Goal: Book appointment/travel/reservation

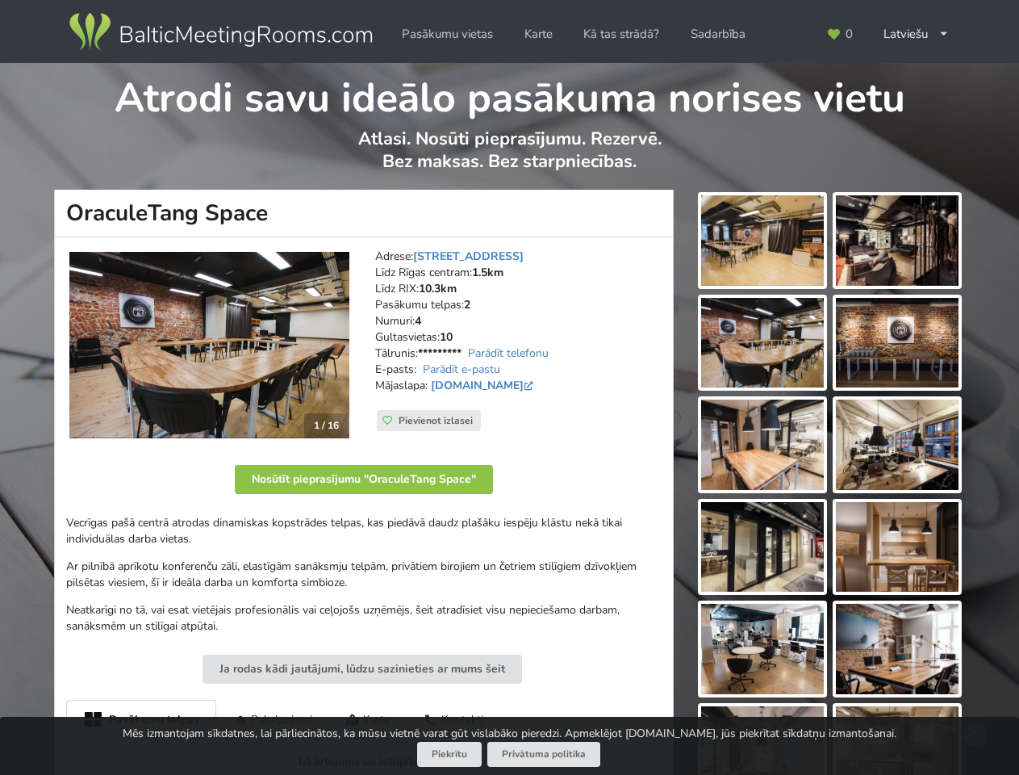
click at [839, 34] on icon at bounding box center [833, 34] width 15 height 12
click at [916, 34] on div "Latviešu English Русский" at bounding box center [916, 34] width 88 height 31
click at [428, 420] on span "Pievienot izlasei" at bounding box center [436, 420] width 74 height 13
click at [364, 479] on button "Nosūtīt pieprasījumu "OraculeTang Space"" at bounding box center [364, 479] width 258 height 29
click at [362, 669] on button "Ja rodas kādi jautājumi, lūdzu sazinieties ar mums šeit" at bounding box center [363, 668] width 320 height 29
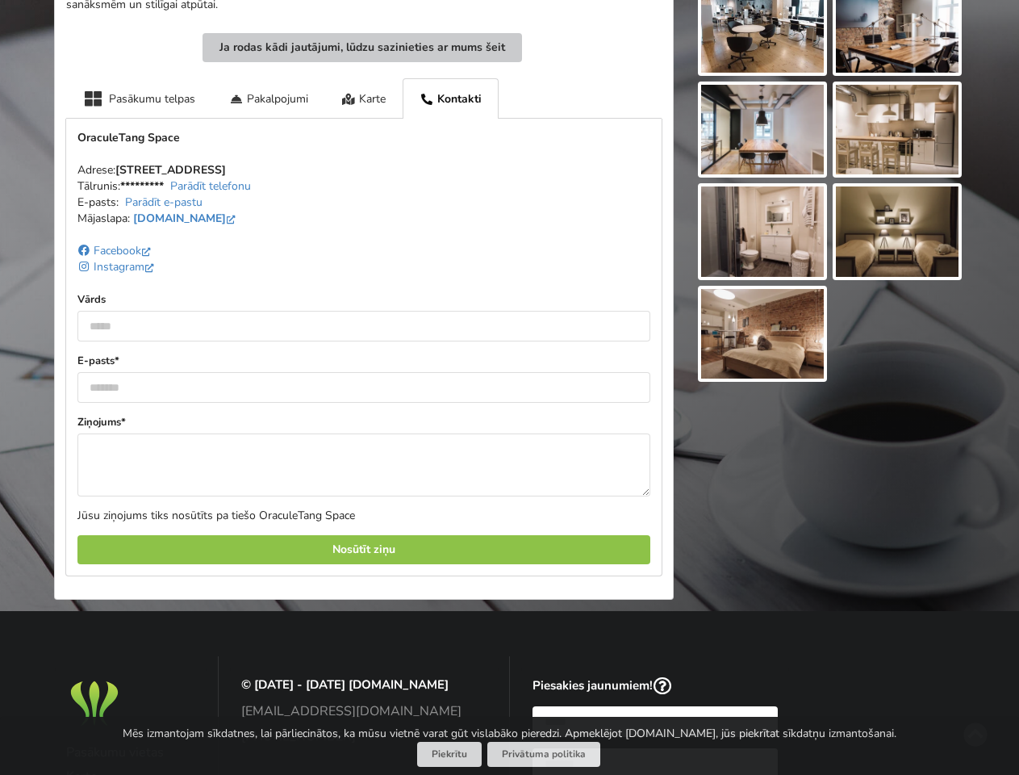
scroll to position [700, 0]
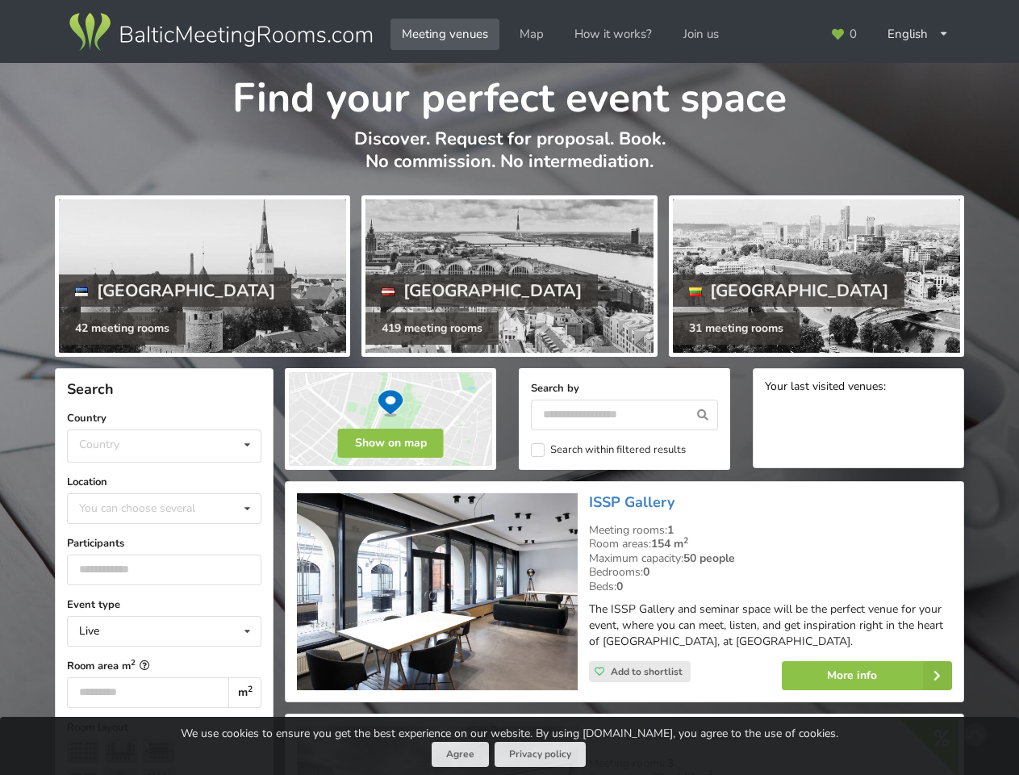
click at [844, 34] on icon at bounding box center [837, 34] width 15 height 12
click at [918, 34] on div "English Русский Latviešu" at bounding box center [918, 34] width 84 height 31
click at [164, 445] on div "Country [GEOGRAPHIC_DATA] [GEOGRAPHIC_DATA] [GEOGRAPHIC_DATA]" at bounding box center [164, 445] width 194 height 33
click at [164, 631] on div "Live Live Online Hybrid (Live + Online)" at bounding box center [164, 631] width 194 height 31
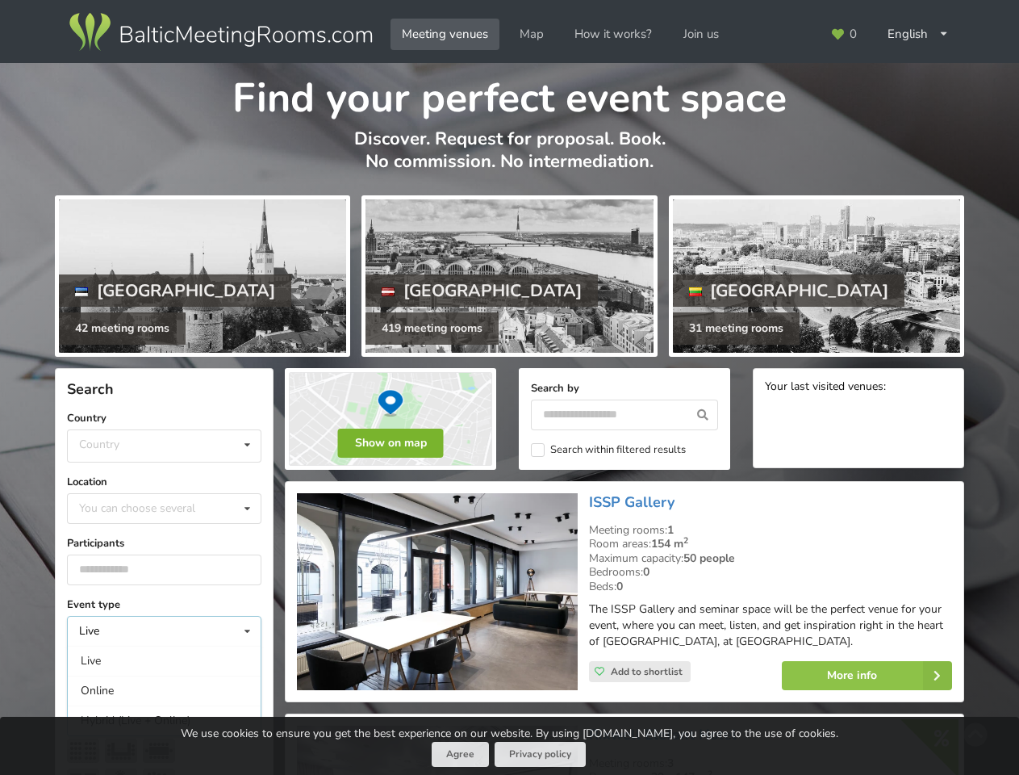
click at [391, 443] on button "Show on map" at bounding box center [391, 442] width 106 height 29
click at [703, 415] on icon at bounding box center [703, 414] width 30 height 31
click at [0, 0] on div "Loading" at bounding box center [0, 0] width 0 height 0
